Goal: Task Accomplishment & Management: Manage account settings

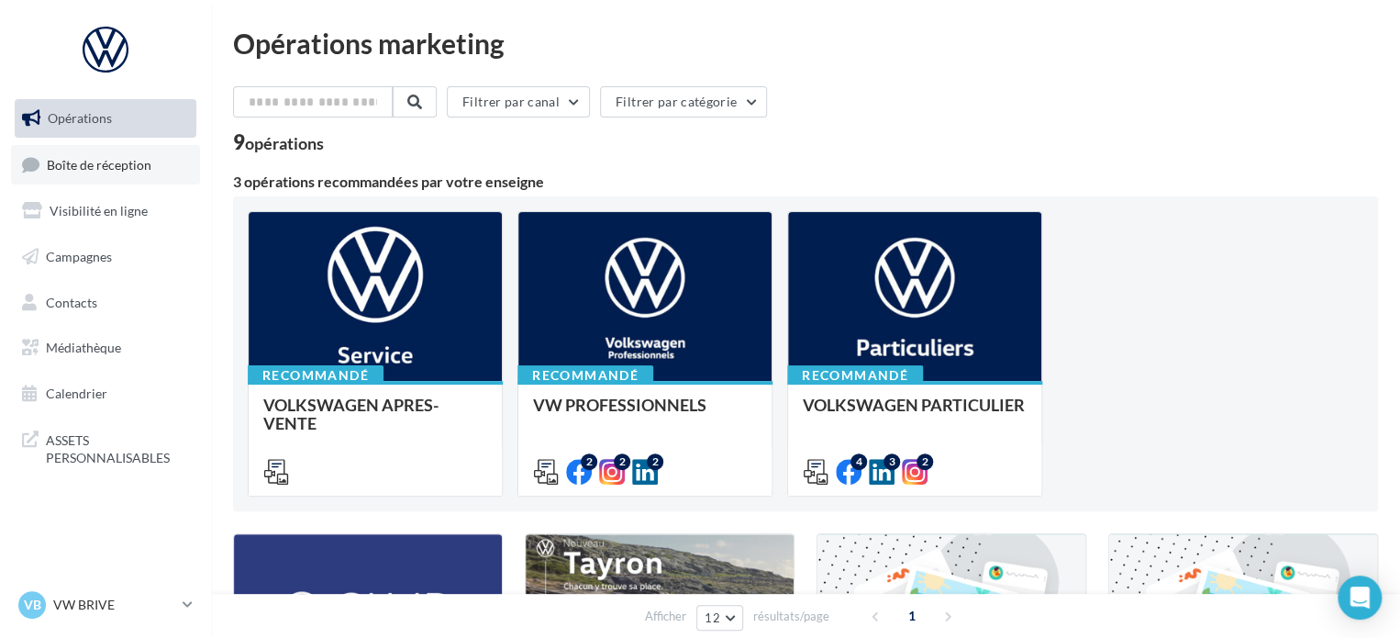
click at [117, 166] on span "Boîte de réception" at bounding box center [99, 164] width 105 height 16
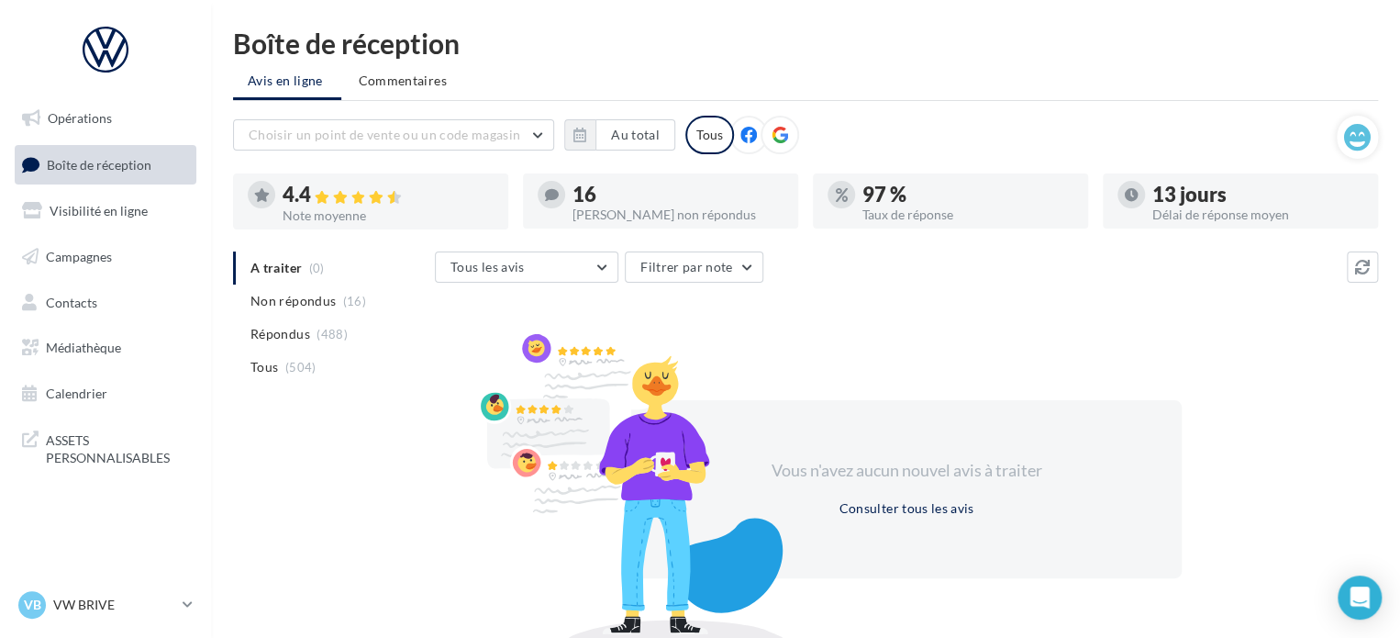
click at [276, 294] on span "Non répondus" at bounding box center [292, 301] width 85 height 18
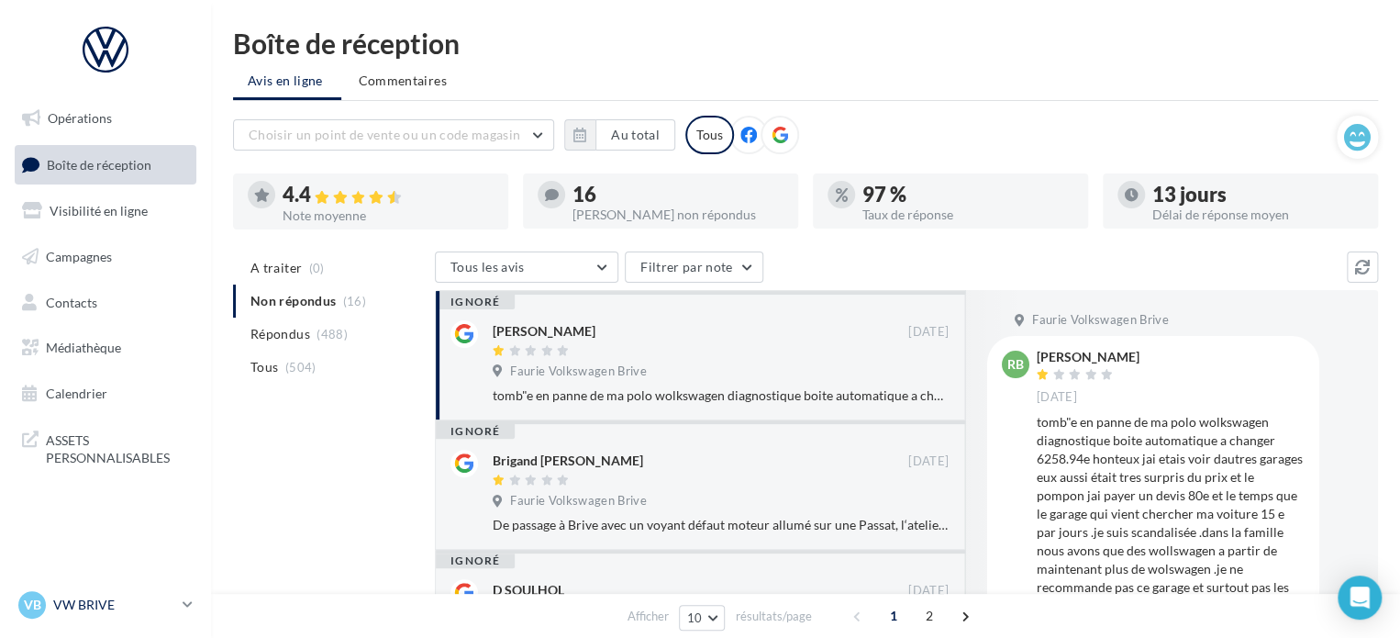
click at [150, 611] on p "VW BRIVE" at bounding box center [114, 604] width 122 height 18
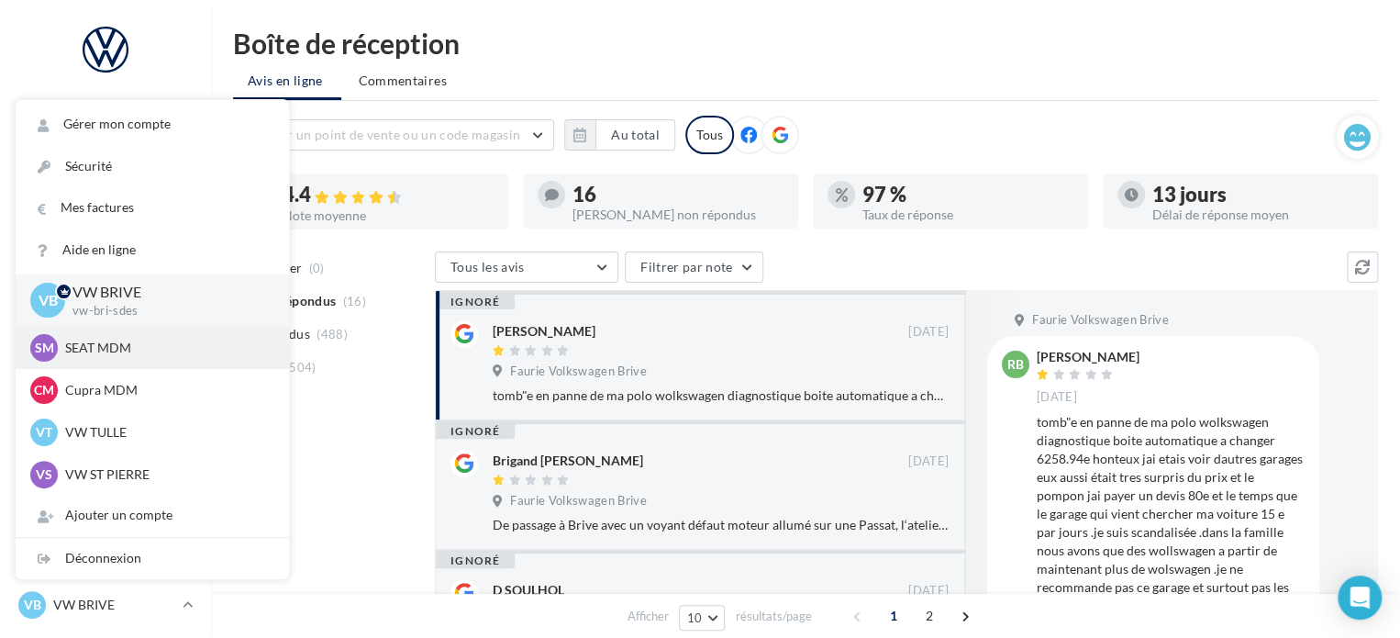
click at [153, 356] on p "SEAT MDM" at bounding box center [166, 348] width 202 height 18
